Goal: Information Seeking & Learning: Learn about a topic

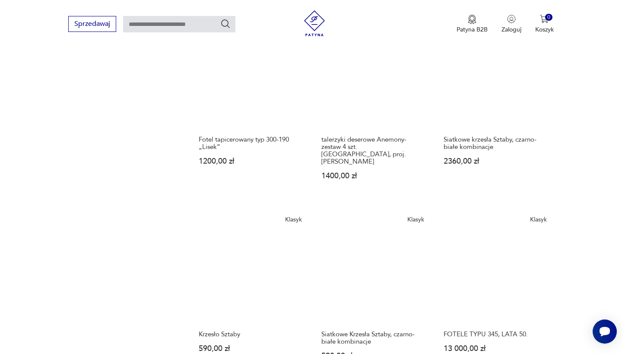
scroll to position [744, 0]
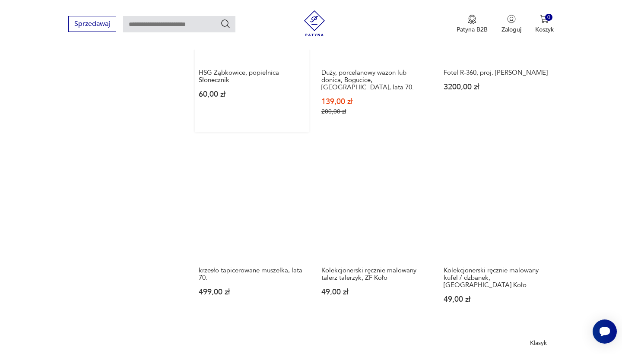
scroll to position [605, 0]
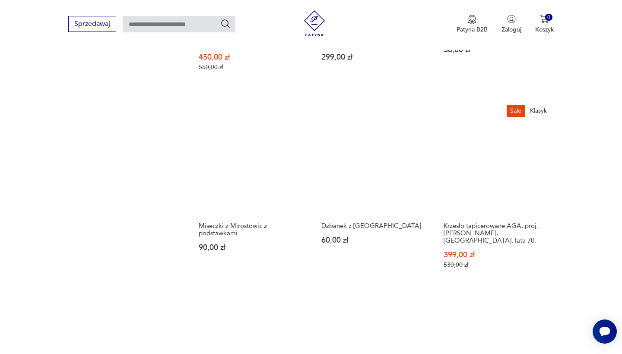
scroll to position [679, 0]
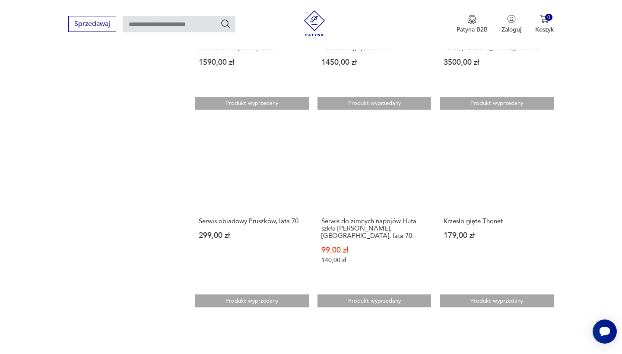
scroll to position [637, 0]
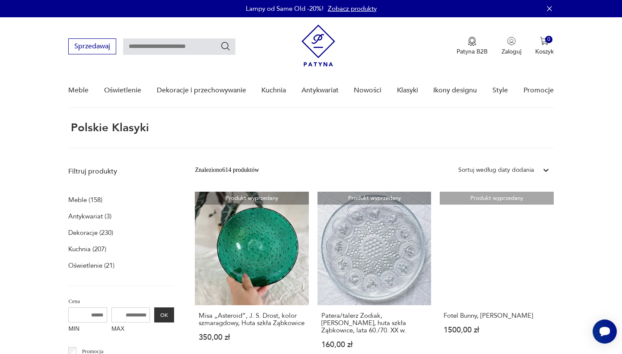
scroll to position [1, 0]
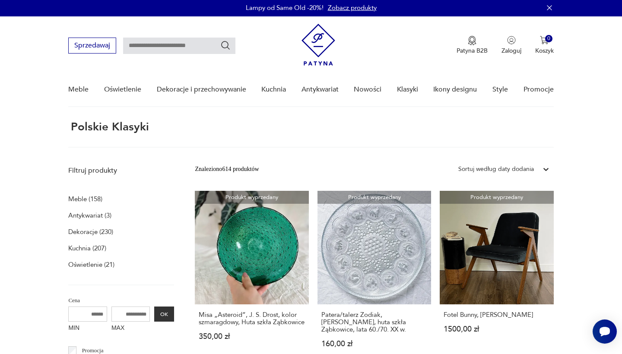
click at [216, 45] on input "text" at bounding box center [179, 46] width 112 height 16
type input "*****"
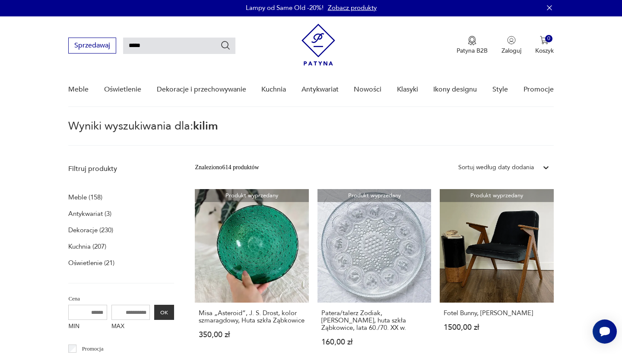
type input "*****"
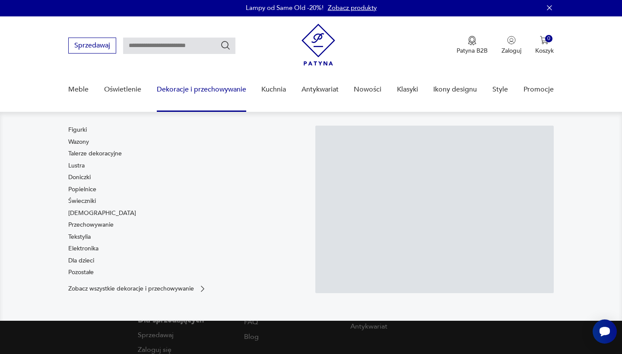
type input "*****"
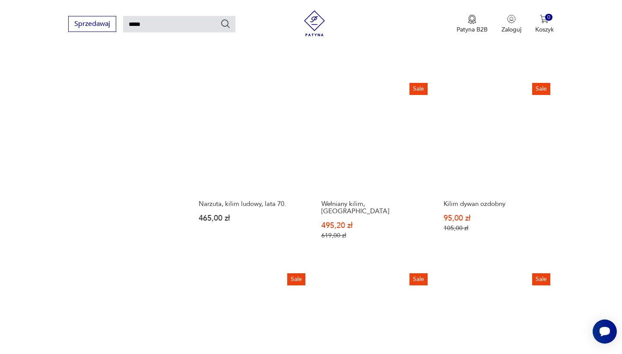
scroll to position [700, 0]
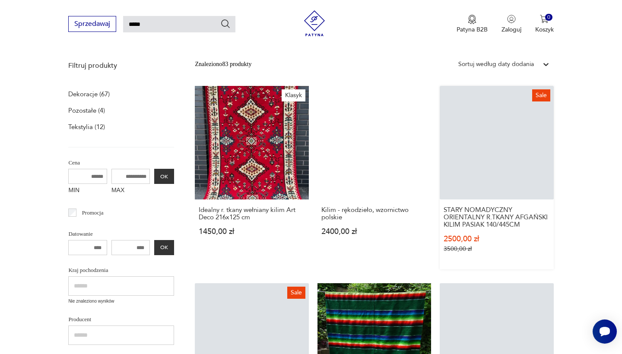
scroll to position [108, 0]
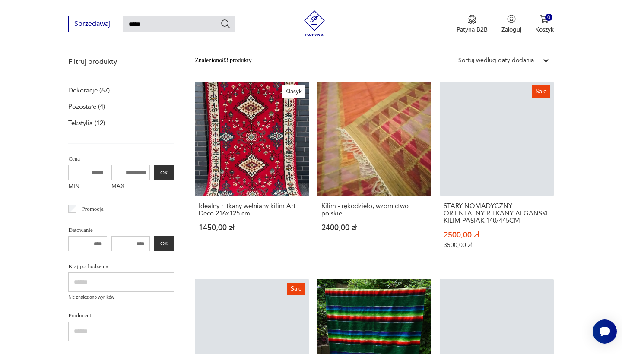
click at [108, 284] on input "text" at bounding box center [121, 282] width 106 height 19
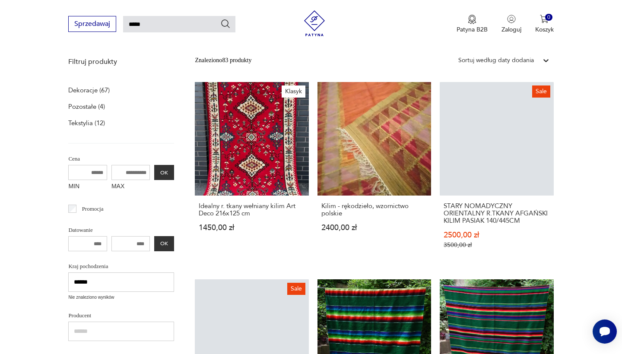
type input "******"
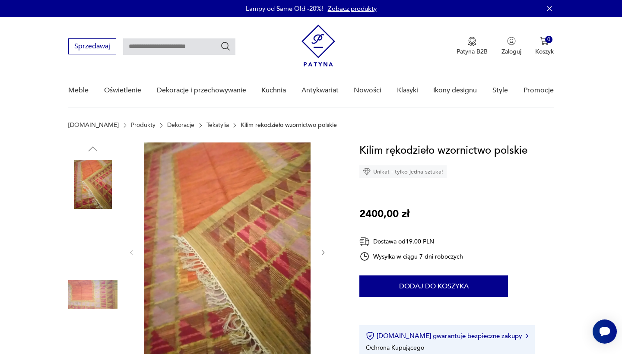
click at [251, 263] on img at bounding box center [227, 252] width 167 height 219
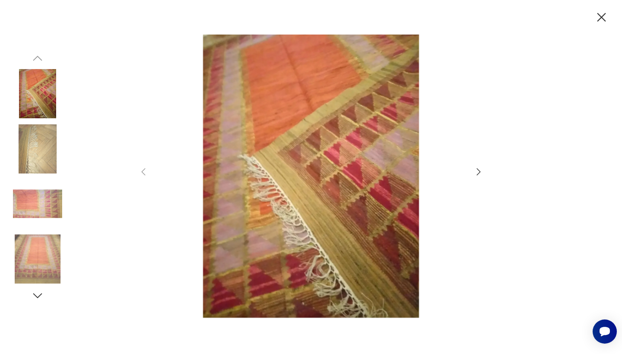
click at [477, 175] on icon "button" at bounding box center [479, 172] width 10 height 10
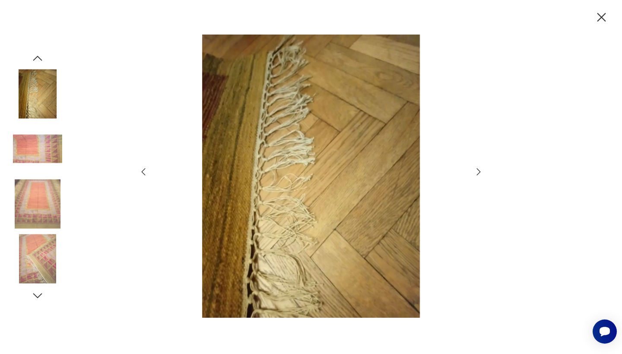
click at [479, 171] on icon "button" at bounding box center [479, 172] width 10 height 10
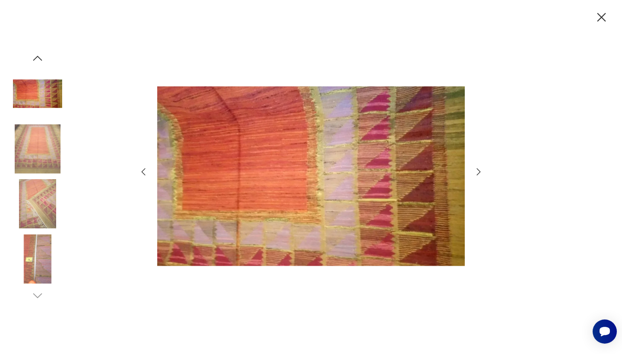
click at [479, 172] on icon "button" at bounding box center [479, 172] width 10 height 10
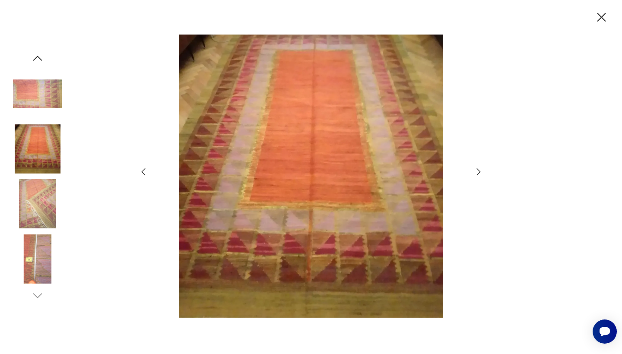
click at [479, 172] on icon "button" at bounding box center [479, 172] width 10 height 10
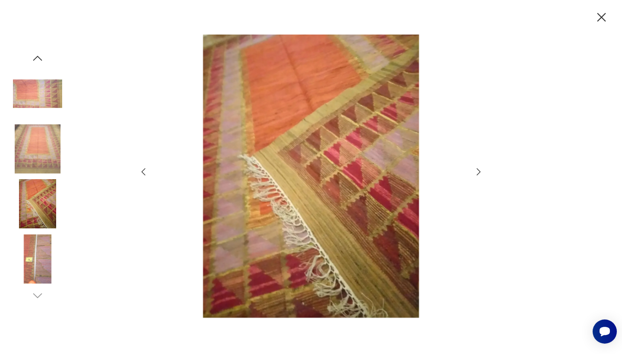
click at [479, 172] on icon "button" at bounding box center [479, 172] width 10 height 10
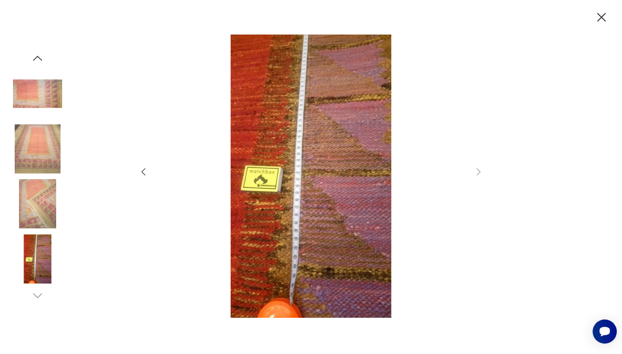
click at [601, 20] on icon "button" at bounding box center [601, 17] width 15 height 15
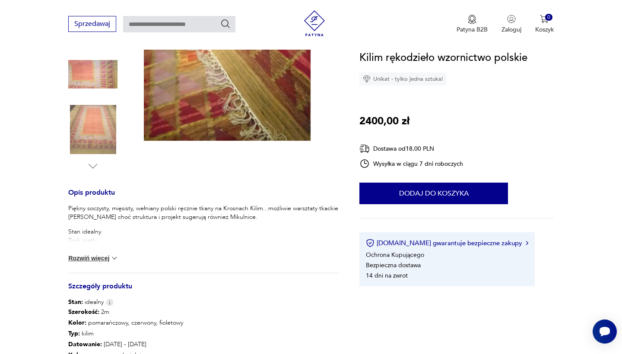
scroll to position [223, 0]
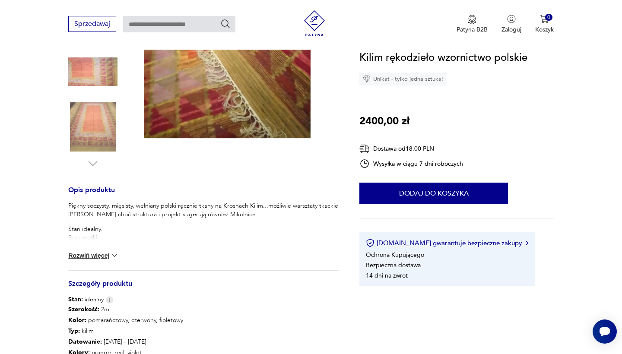
click at [115, 256] on img at bounding box center [114, 256] width 9 height 9
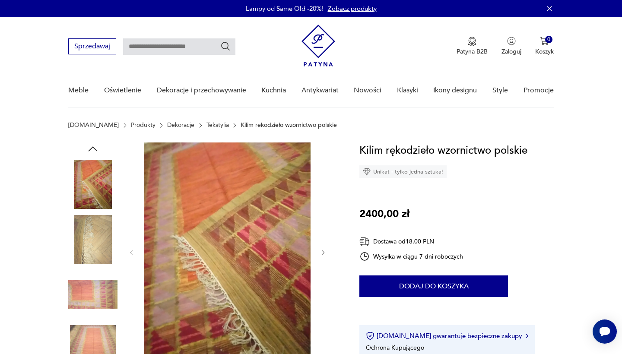
scroll to position [0, 0]
click at [101, 293] on img at bounding box center [92, 294] width 49 height 49
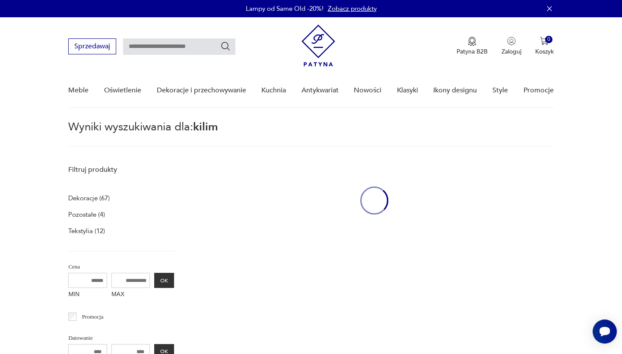
type input "*****"
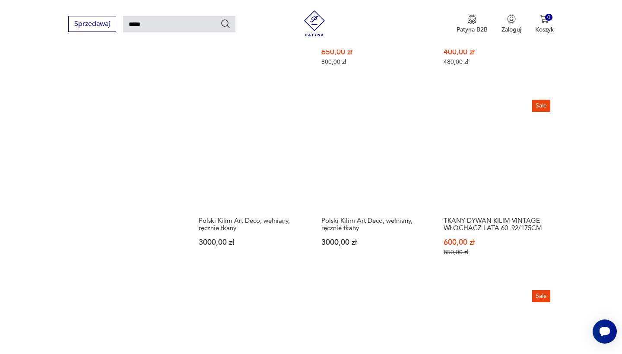
scroll to position [687, 0]
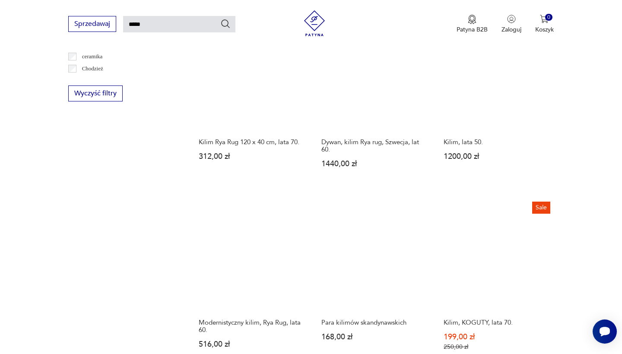
scroll to position [548, 0]
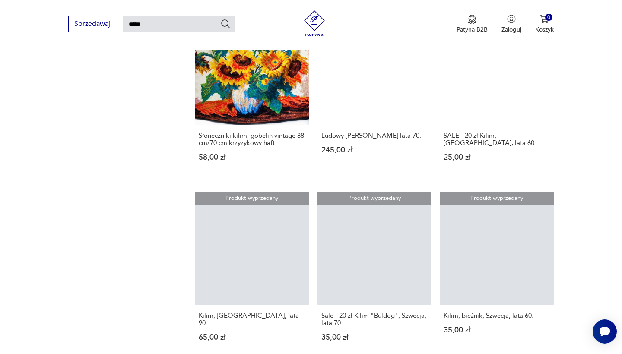
scroll to position [743, 0]
